Goal: Task Accomplishment & Management: Manage account settings

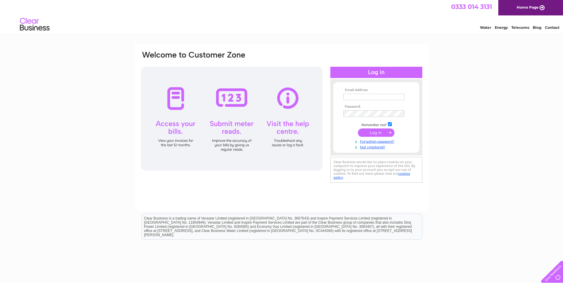
click at [347, 101] on td at bounding box center [376, 97] width 69 height 10
click at [347, 99] on input "text" at bounding box center [375, 97] width 62 height 7
type input "[PERSON_NAME][EMAIL_ADDRESS][DOMAIN_NAME]"
click at [380, 133] on input "submit" at bounding box center [376, 133] width 37 height 8
click at [370, 147] on link "Forgotten password?" at bounding box center [377, 147] width 67 height 6
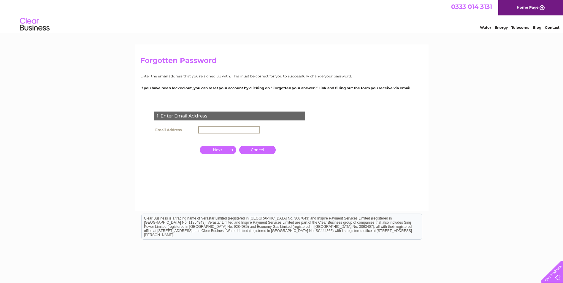
click at [210, 130] on input "text" at bounding box center [229, 129] width 62 height 7
type input "[PERSON_NAME][EMAIL_ADDRESS][DOMAIN_NAME]"
click at [223, 150] on input "button" at bounding box center [218, 150] width 37 height 8
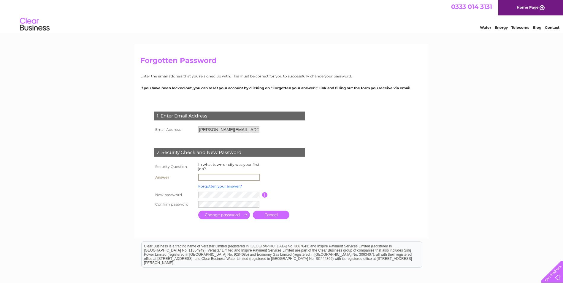
click at [204, 179] on input "text" at bounding box center [229, 177] width 62 height 7
type input "LEAMINGTON"
click at [219, 217] on input "submit" at bounding box center [224, 214] width 52 height 9
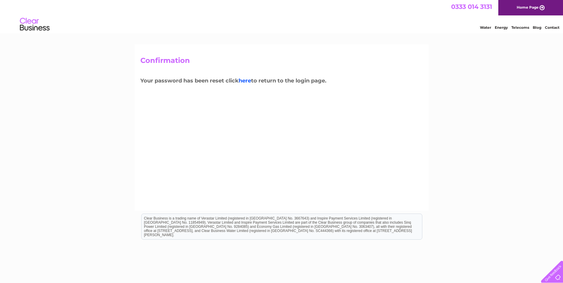
click at [247, 82] on link "here" at bounding box center [245, 80] width 12 height 7
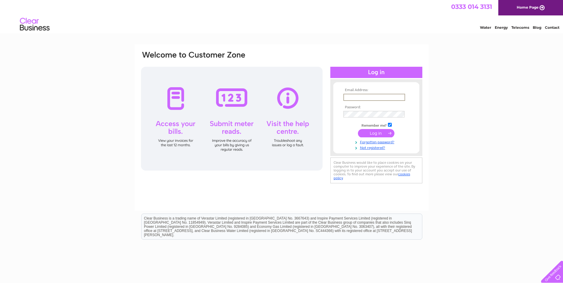
click at [346, 97] on input "text" at bounding box center [375, 97] width 62 height 7
type input "[PERSON_NAME][EMAIL_ADDRESS][DOMAIN_NAME]"
click at [375, 132] on input "submit" at bounding box center [376, 133] width 37 height 8
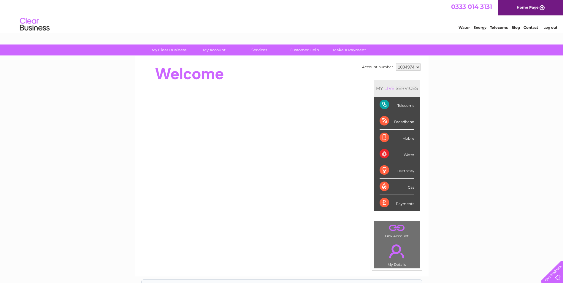
click at [384, 121] on div "Broadband" at bounding box center [397, 121] width 35 height 16
click at [387, 104] on div "Telecoms" at bounding box center [397, 105] width 35 height 16
click at [405, 105] on div "Telecoms" at bounding box center [397, 105] width 35 height 16
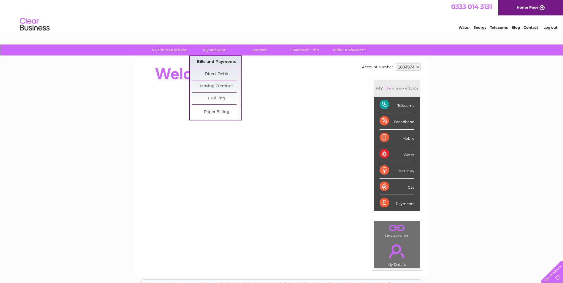
click at [214, 60] on link "Bills and Payments" at bounding box center [216, 62] width 49 height 12
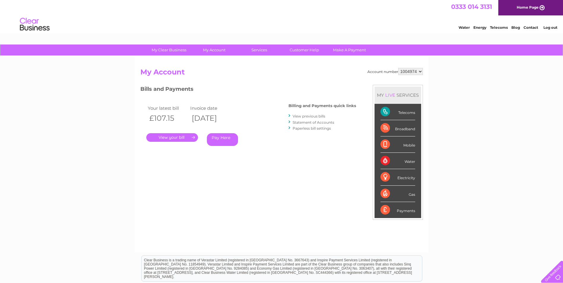
click at [159, 136] on link "." at bounding box center [172, 137] width 52 height 9
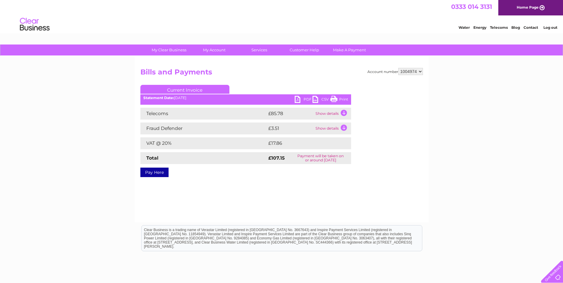
click at [306, 100] on link "PDF" at bounding box center [304, 100] width 18 height 9
